Goal: Task Accomplishment & Management: Use online tool/utility

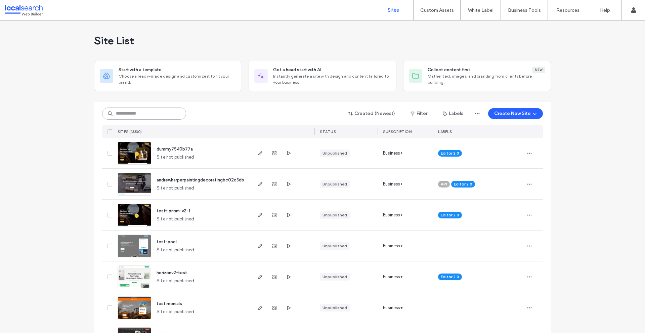
click at [157, 116] on input at bounding box center [144, 114] width 84 height 12
paste input "********"
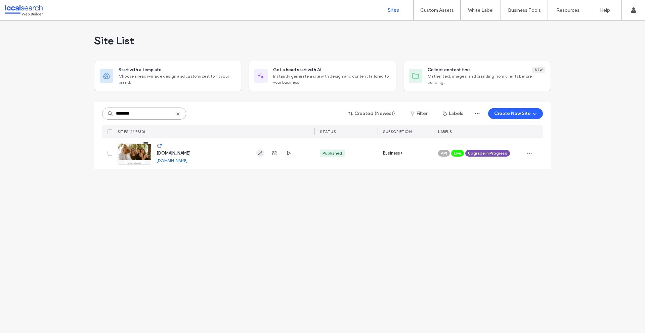
type input "********"
click at [257, 155] on span "button" at bounding box center [260, 153] width 8 height 8
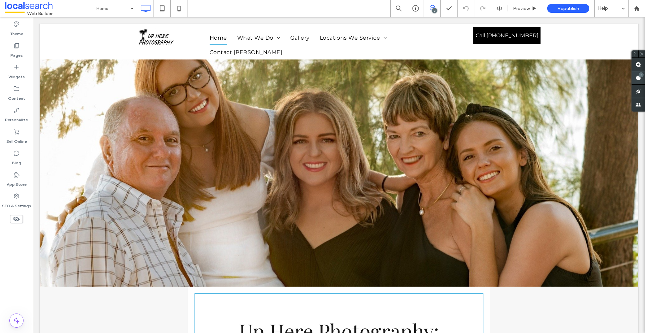
click at [636, 78] on use at bounding box center [638, 77] width 5 height 5
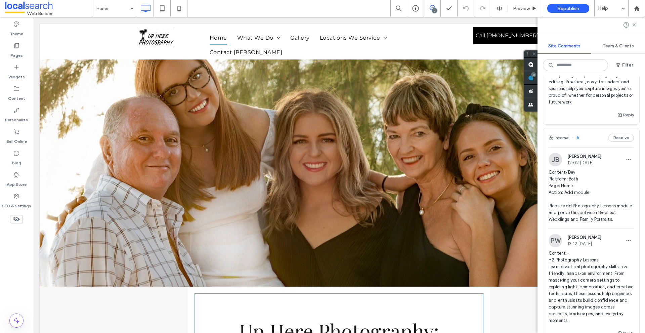
scroll to position [538, 0]
click at [557, 156] on img at bounding box center [555, 159] width 13 height 13
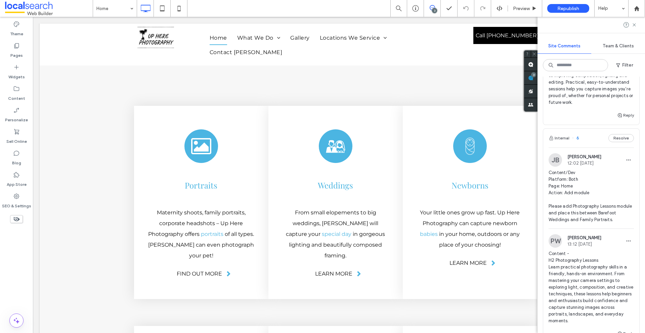
scroll to position [0, 0]
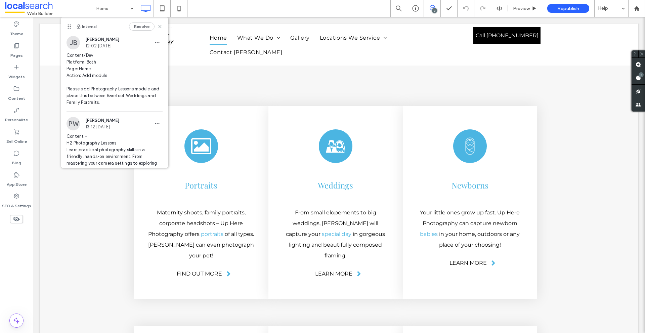
drag, startPoint x: 138, startPoint y: 189, endPoint x: 70, endPoint y: 21, distance: 181.2
click at [70, 21] on div "Internal Resolve" at bounding box center [114, 26] width 107 height 19
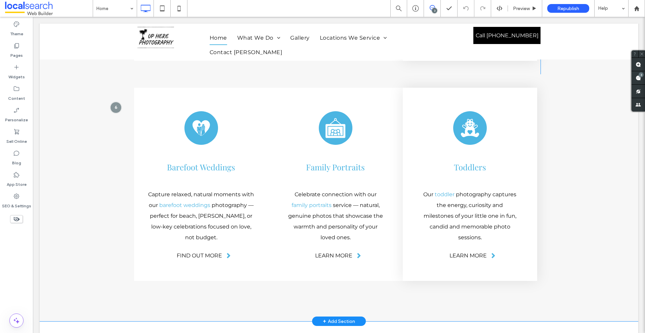
scroll to position [1549, 0]
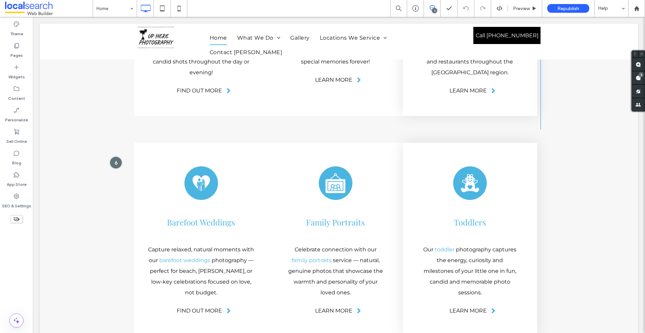
click at [117, 156] on div at bounding box center [116, 162] width 12 height 12
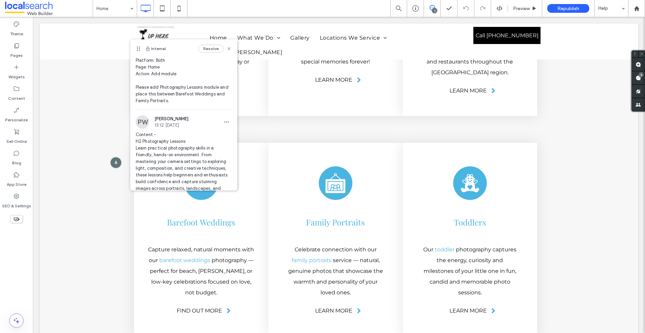
scroll to position [0, 0]
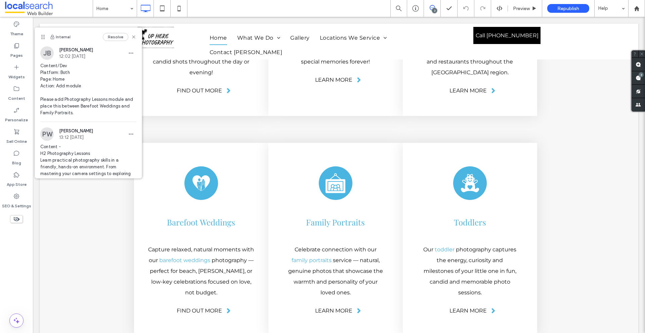
drag, startPoint x: 138, startPoint y: 50, endPoint x: 54, endPoint y: 47, distance: 84.4
click at [46, 40] on icon at bounding box center [42, 36] width 5 height 5
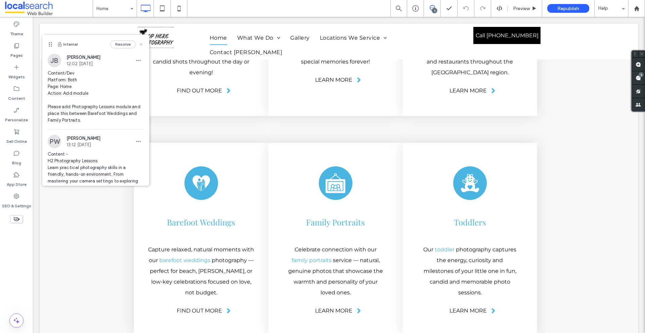
click at [138, 46] on icon at bounding box center [140, 44] width 5 height 5
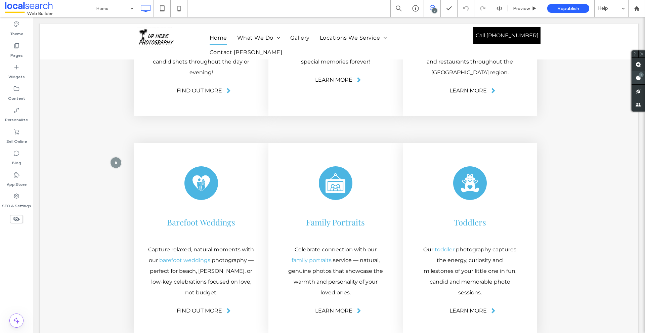
click at [636, 74] on span at bounding box center [638, 77] width 13 height 13
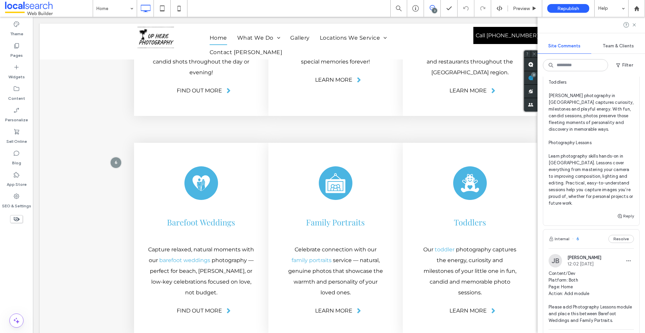
scroll to position [504, 0]
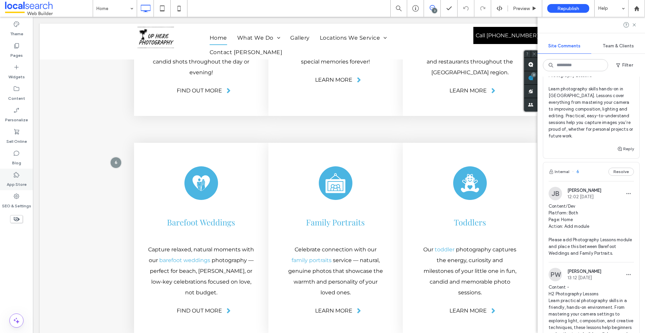
drag, startPoint x: 23, startPoint y: 198, endPoint x: 32, endPoint y: 185, distance: 16.1
click at [23, 198] on div "SEO & Settings" at bounding box center [16, 201] width 33 height 22
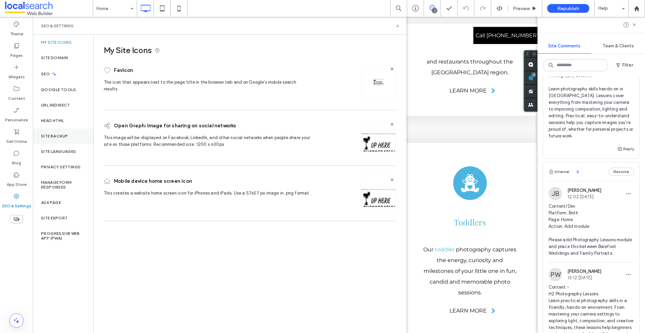
click at [65, 140] on div "Site Backup" at bounding box center [63, 135] width 60 height 15
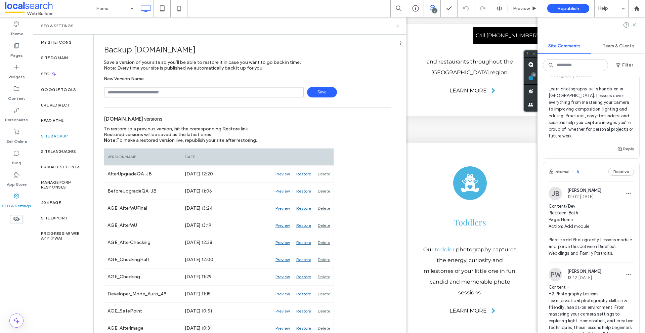
click at [396, 26] on icon at bounding box center [397, 26] width 5 height 5
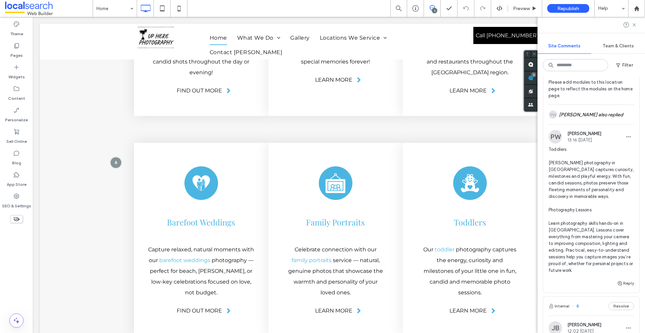
scroll to position [269, 0]
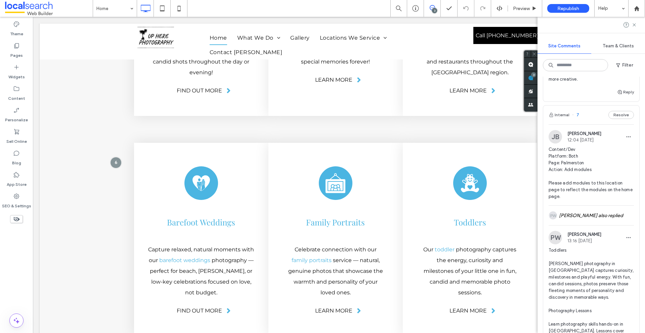
click at [556, 130] on img at bounding box center [555, 136] width 13 height 13
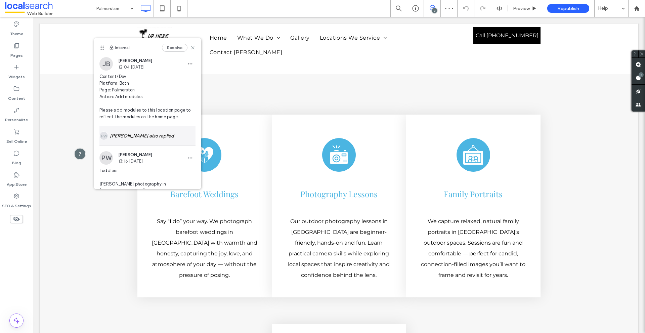
click at [136, 134] on div "[PERSON_NAME] also replied" at bounding box center [147, 135] width 96 height 19
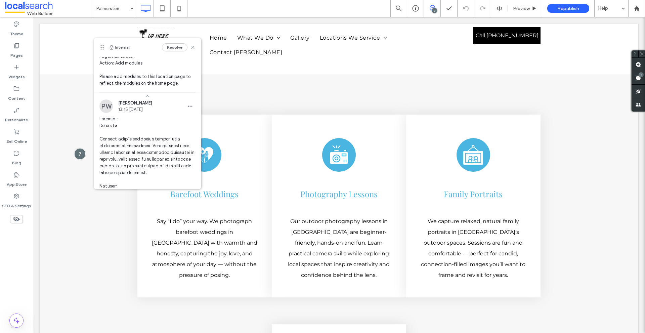
scroll to position [67, 0]
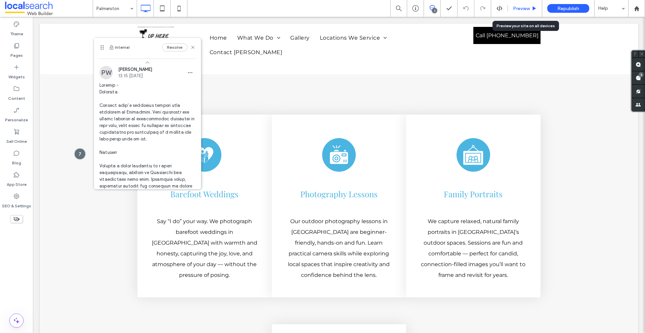
click at [511, 6] on div "Preview" at bounding box center [525, 9] width 34 height 6
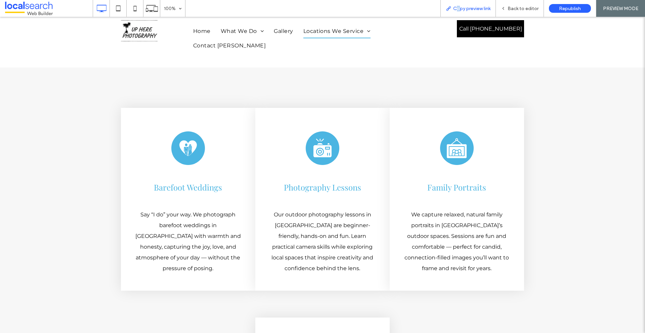
click at [459, 10] on span "Copy preview link" at bounding box center [471, 9] width 37 height 6
click at [505, 10] on icon at bounding box center [503, 8] width 5 height 5
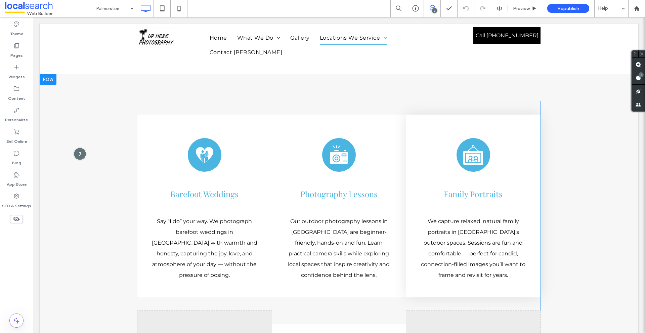
click at [76, 148] on div at bounding box center [80, 154] width 12 height 12
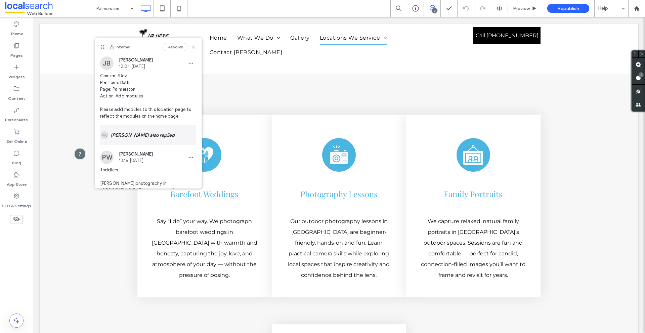
click at [126, 140] on div "[PERSON_NAME] also replied" at bounding box center [148, 134] width 96 height 19
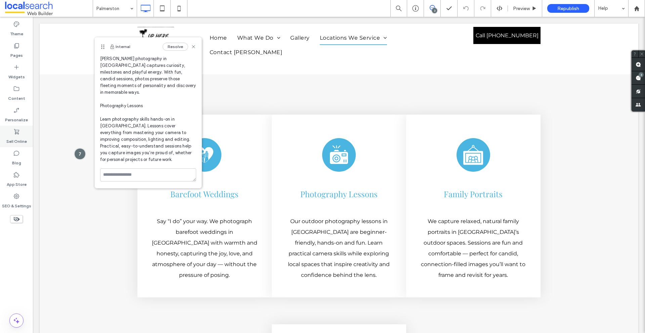
scroll to position [611, 0]
click at [192, 48] on use at bounding box center [193, 46] width 3 height 3
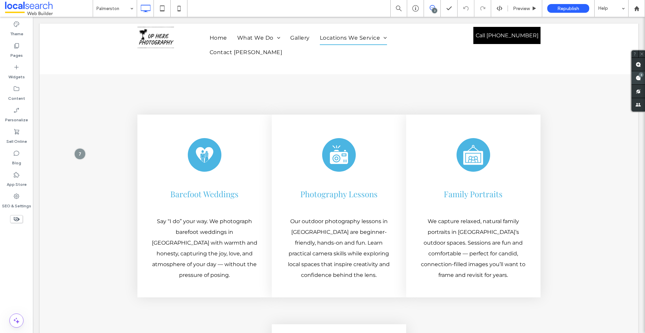
click at [637, 79] on use at bounding box center [638, 77] width 5 height 5
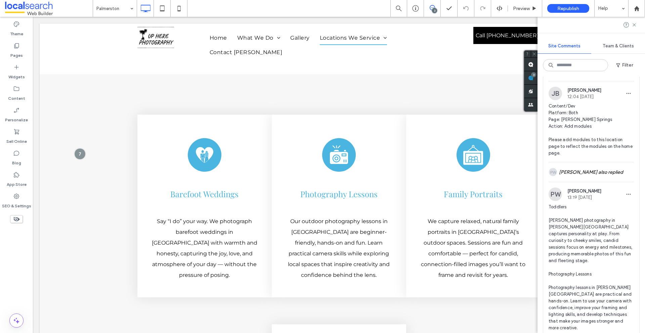
scroll to position [0, 0]
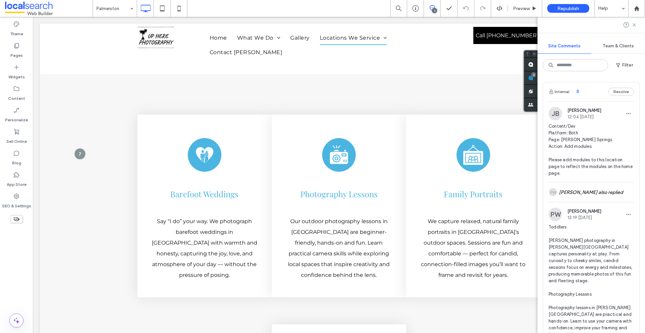
click at [556, 114] on img at bounding box center [555, 113] width 13 height 13
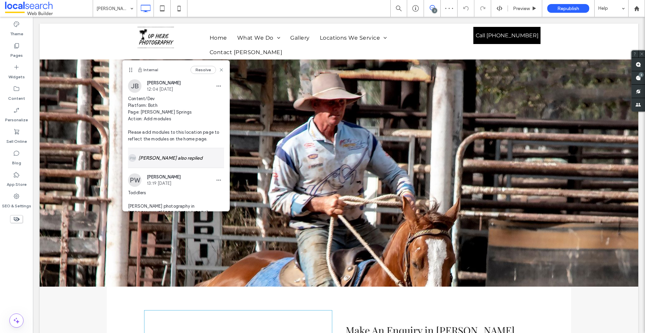
scroll to position [1618, 0]
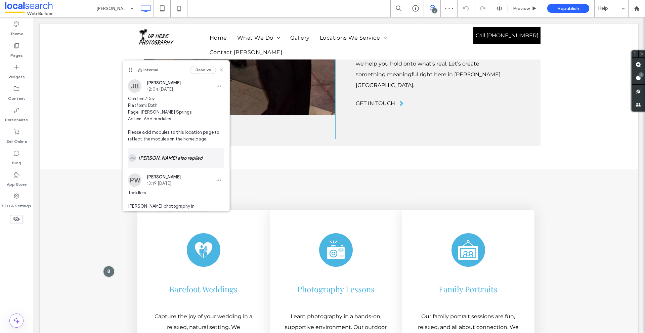
click at [154, 153] on div "[PERSON_NAME] also replied" at bounding box center [176, 157] width 96 height 19
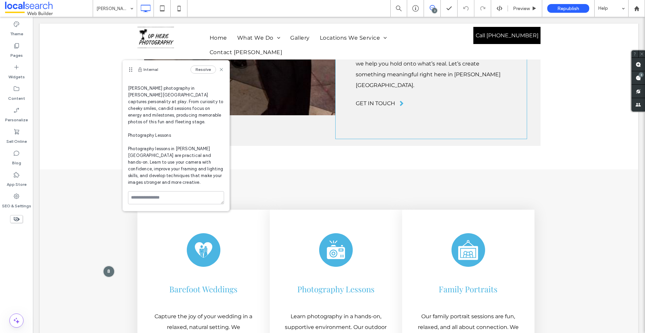
scroll to position [617, 0]
click at [219, 71] on icon at bounding box center [221, 69] width 5 height 5
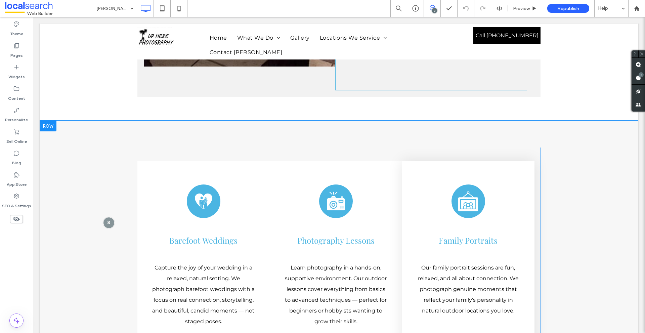
scroll to position [1752, 0]
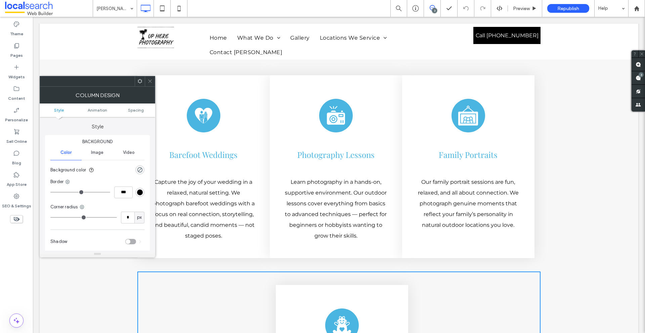
click at [137, 104] on ul "Style Animation Spacing" at bounding box center [98, 109] width 116 height 13
click at [136, 107] on ul "Style Animation Spacing" at bounding box center [98, 109] width 116 height 13
click at [136, 109] on span "Spacing" at bounding box center [136, 110] width 16 height 5
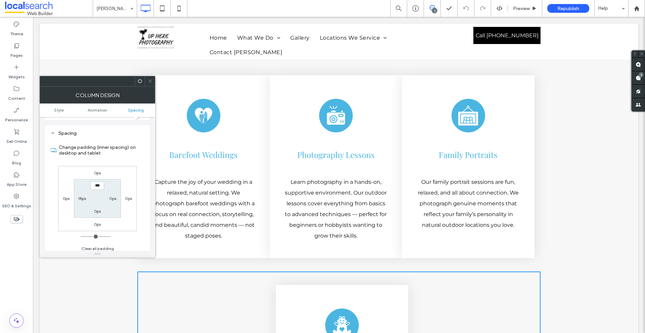
scroll to position [158, 0]
click at [151, 80] on use at bounding box center [149, 81] width 3 height 3
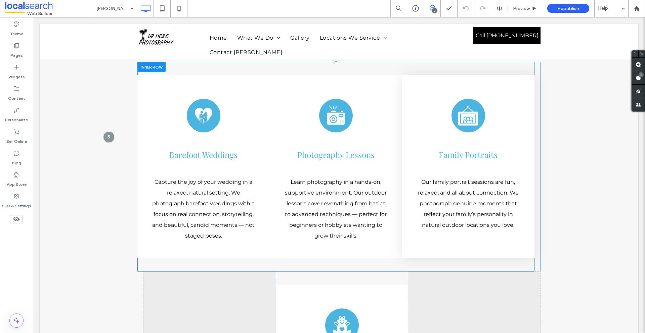
click at [137, 126] on div "Wedding Icon Barefoot Weddings Capture the joy of your wedding in a relaxed, na…" at bounding box center [335, 167] width 397 height 210
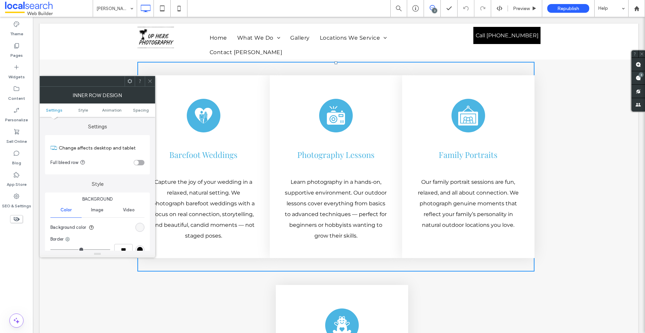
click at [148, 81] on icon at bounding box center [149, 81] width 5 height 5
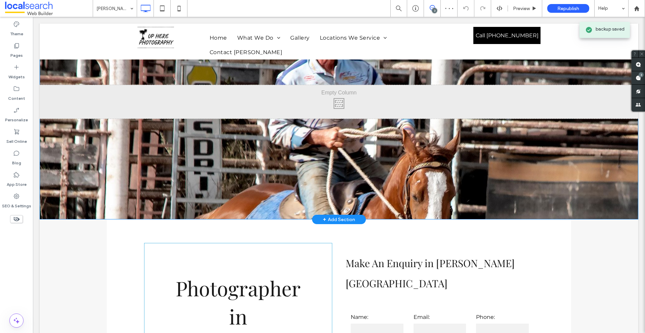
scroll to position [0, 0]
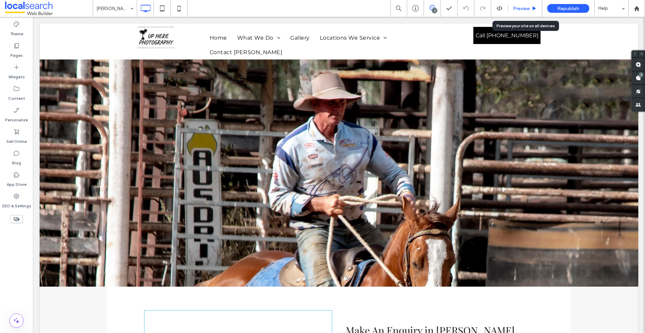
click at [516, 10] on span "Preview" at bounding box center [521, 9] width 17 height 6
